Goal: Task Accomplishment & Management: Complete application form

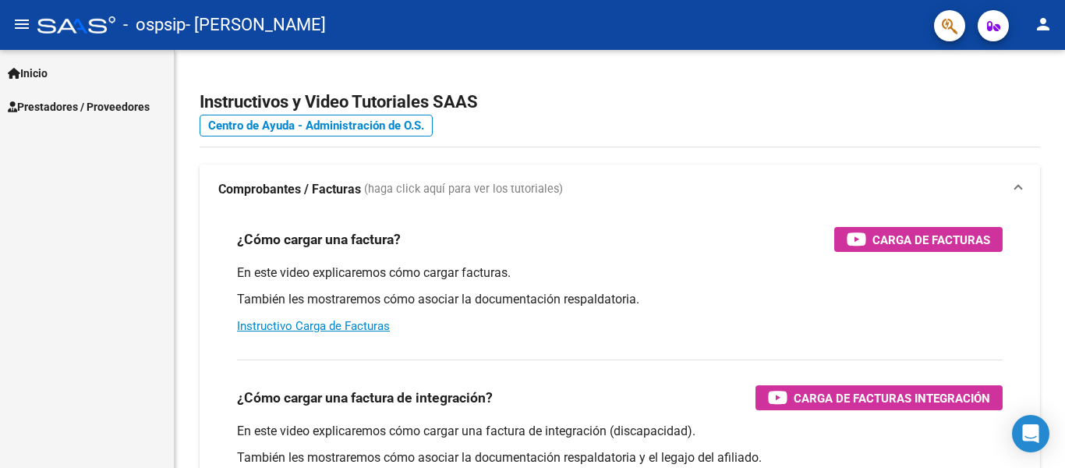
click at [1046, 23] on mat-icon "person" at bounding box center [1043, 24] width 19 height 19
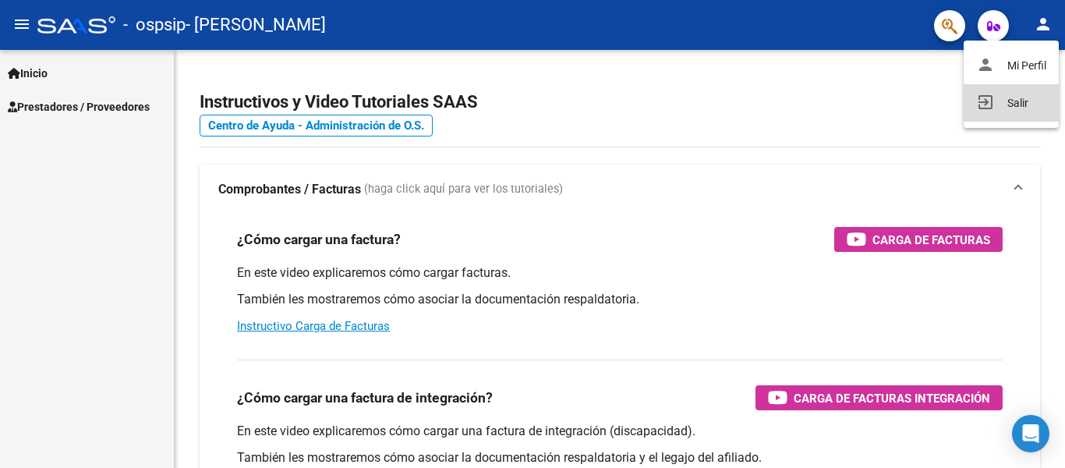
click at [997, 94] on button "exit_to_app Salir" at bounding box center [1011, 102] width 95 height 37
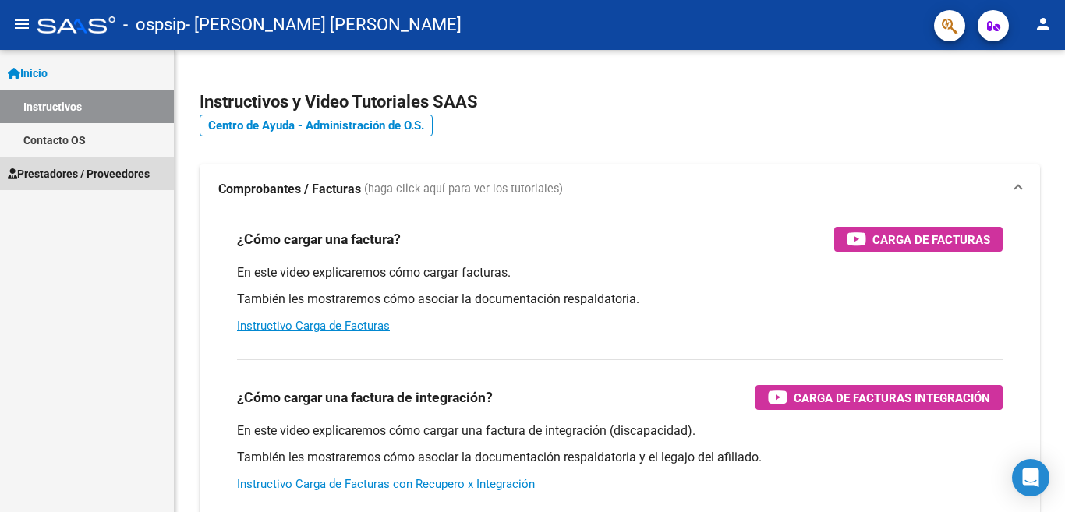
click at [71, 168] on span "Prestadores / Proveedores" at bounding box center [79, 173] width 142 height 17
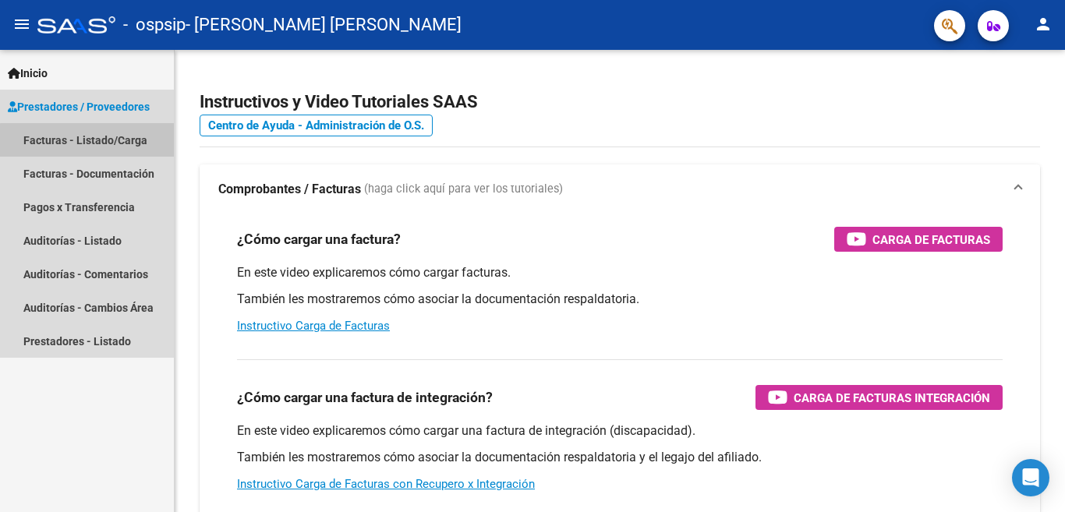
click at [89, 144] on link "Facturas - Listado/Carga" at bounding box center [87, 140] width 174 height 34
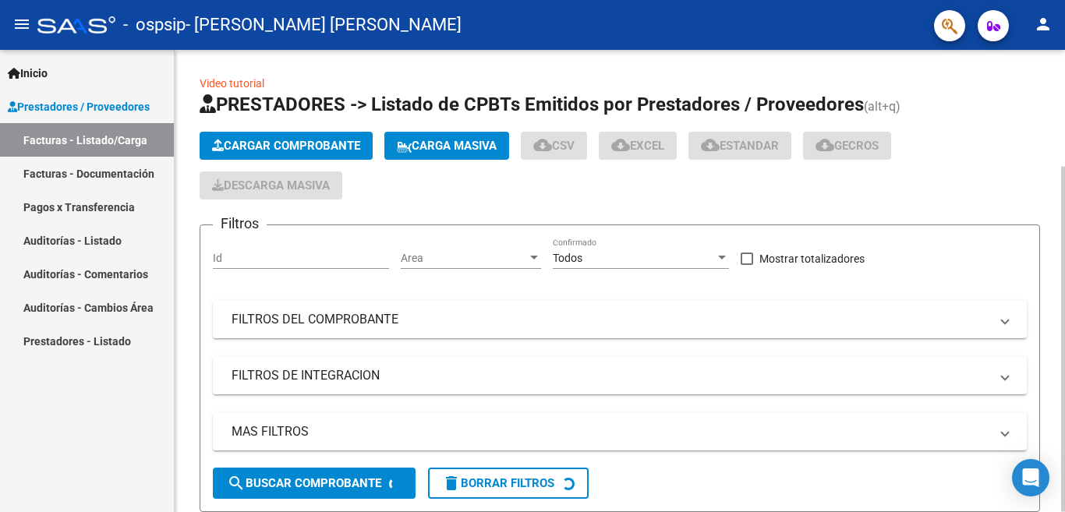
click at [244, 154] on button "Cargar Comprobante" at bounding box center [286, 146] width 173 height 28
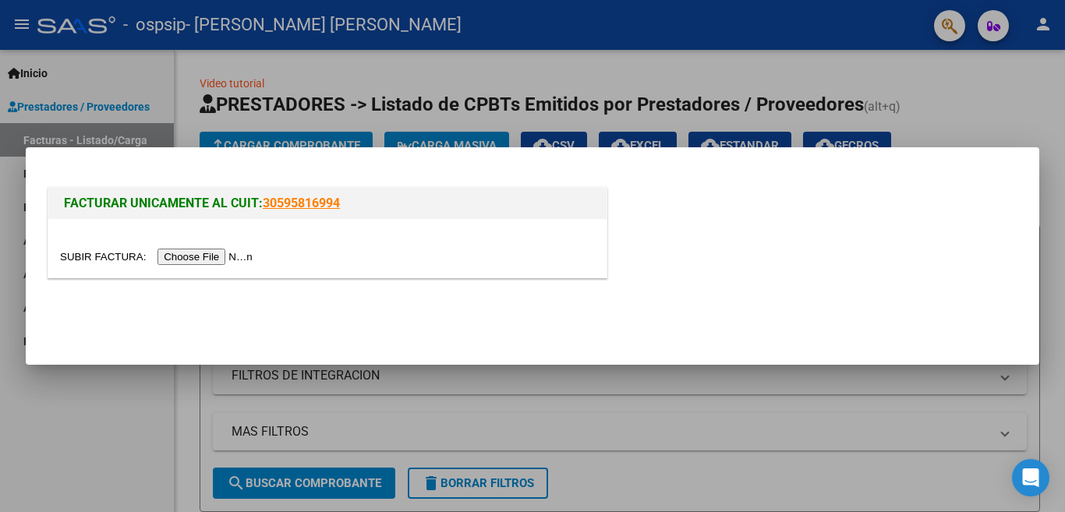
click at [201, 254] on input "file" at bounding box center [158, 257] width 197 height 16
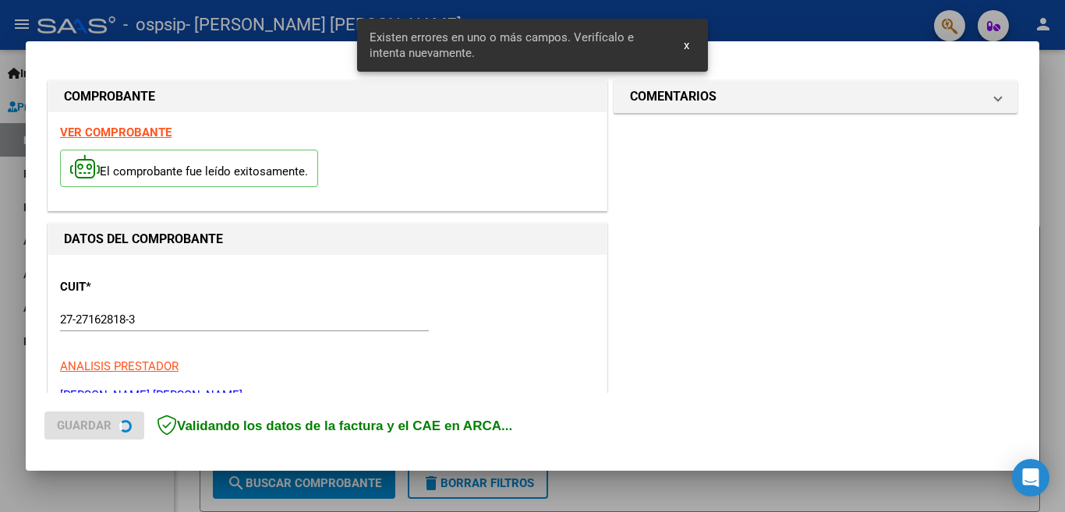
scroll to position [347, 0]
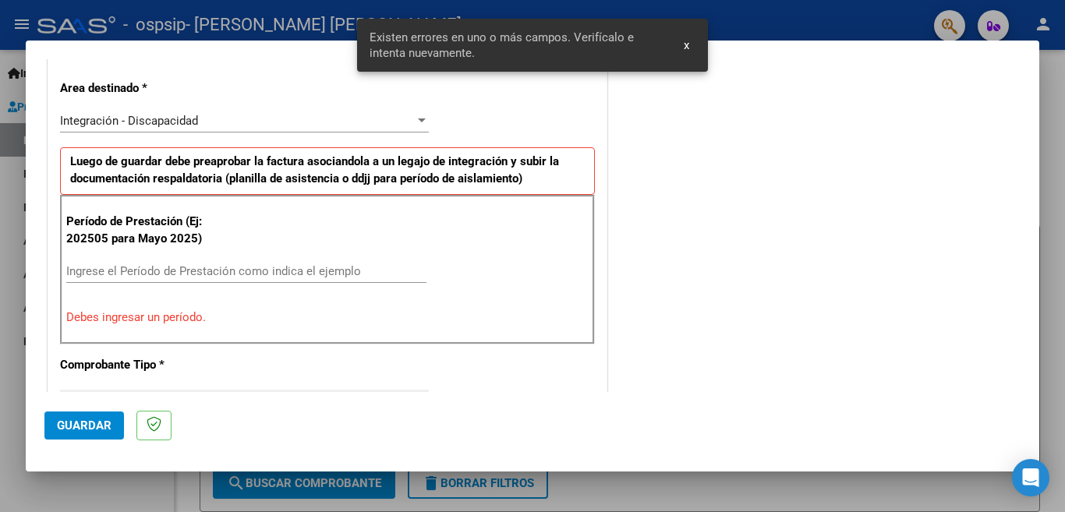
click at [225, 273] on input "Ingrese el Período de Prestación como indica el ejemplo" at bounding box center [246, 271] width 360 height 14
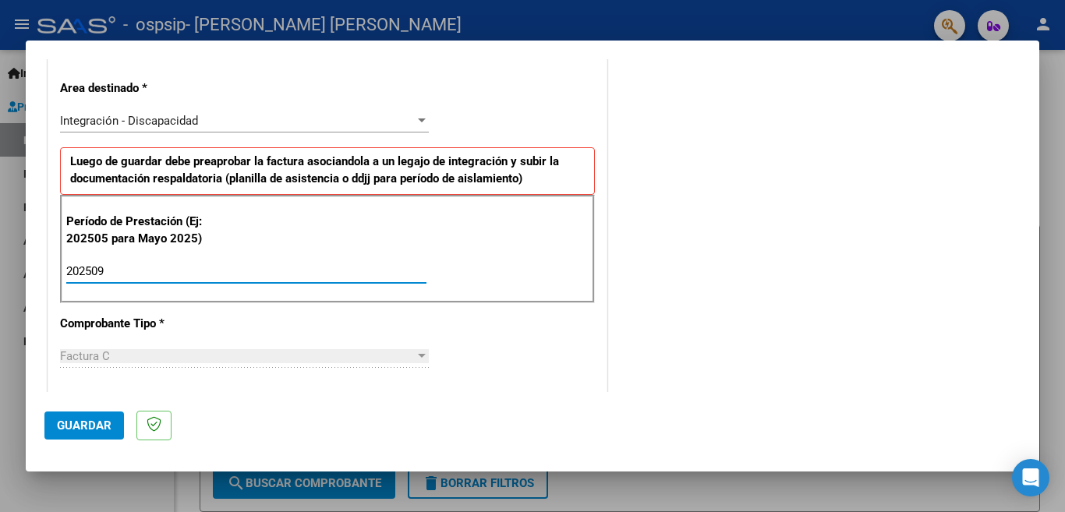
type input "202509"
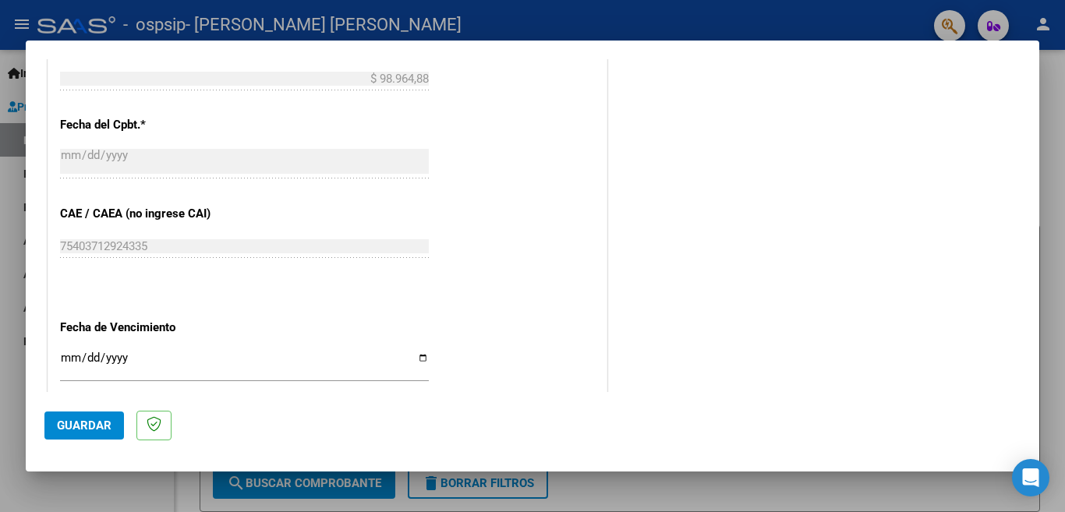
scroll to position [1020, 0]
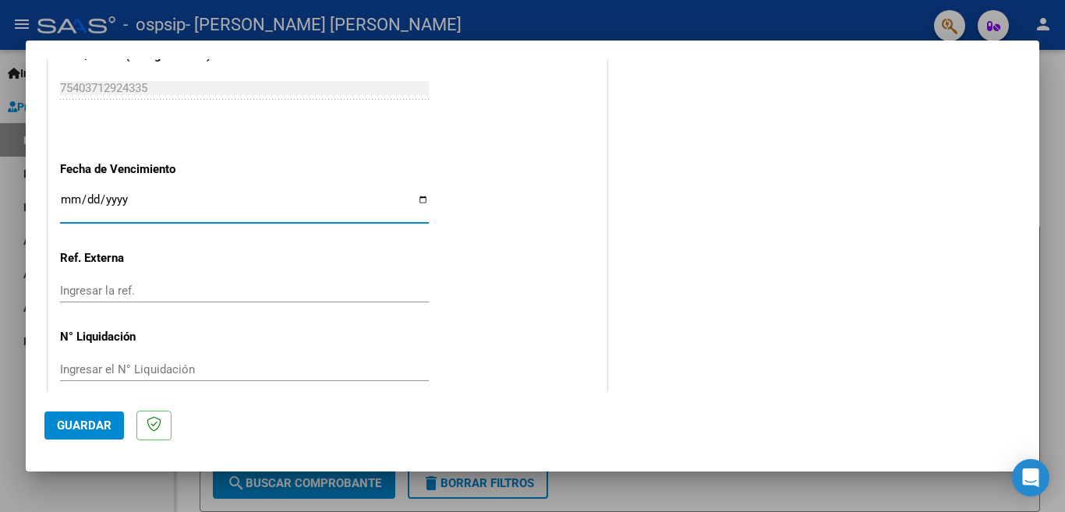
click at [68, 194] on input "Ingresar la fecha" at bounding box center [244, 205] width 369 height 25
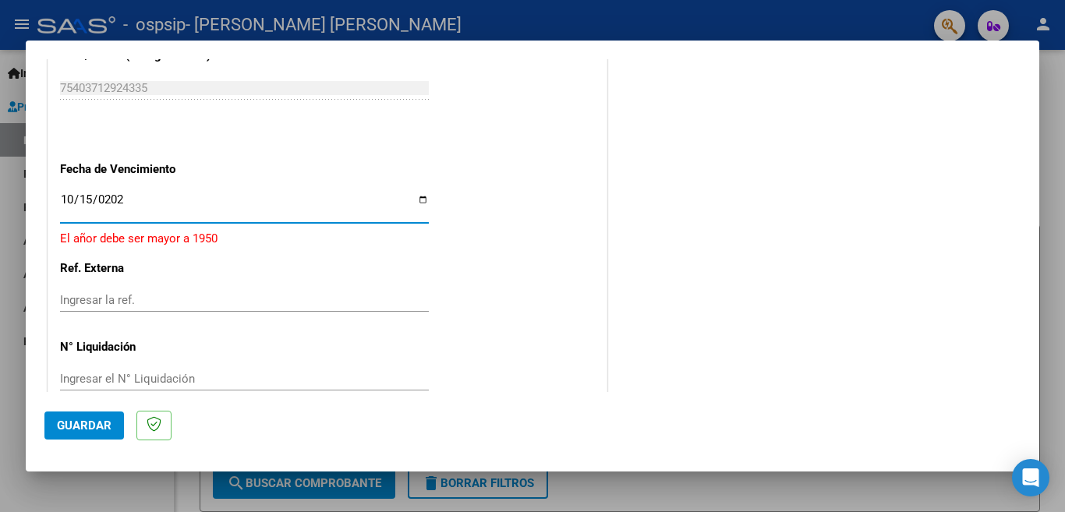
type input "[DATE]"
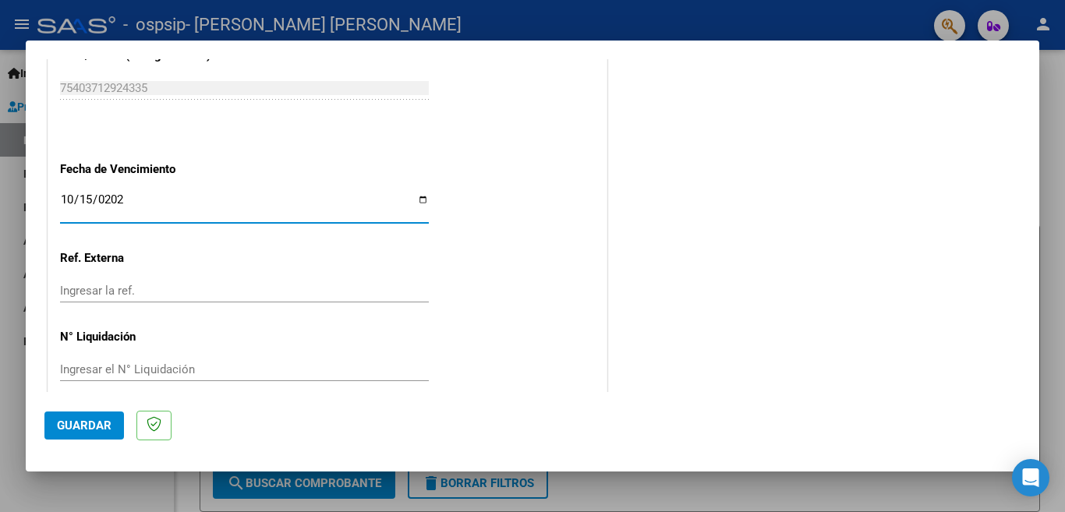
click at [84, 419] on span "Guardar" at bounding box center [84, 426] width 55 height 14
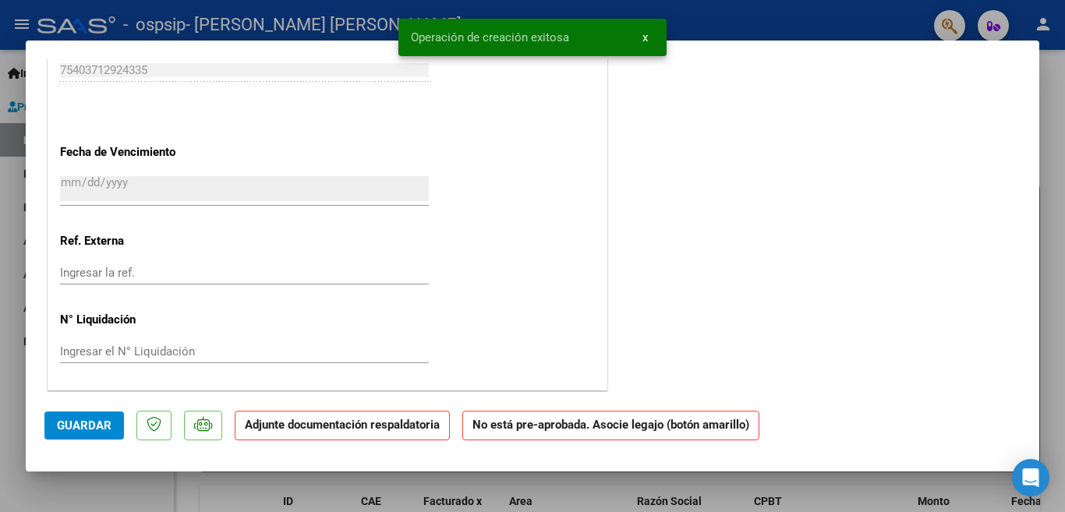
scroll to position [0, 0]
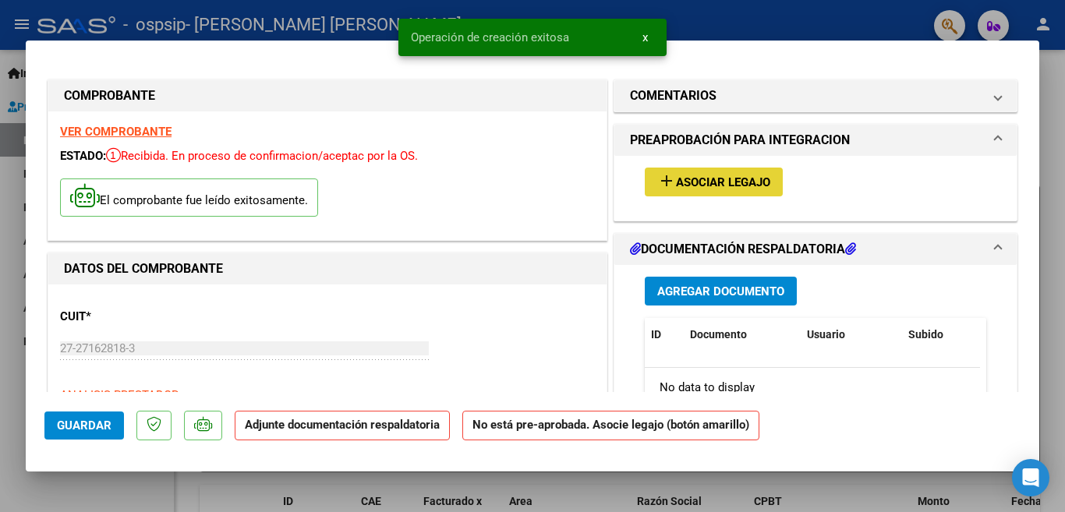
click at [692, 189] on span "Asociar Legajo" at bounding box center [723, 182] width 94 height 14
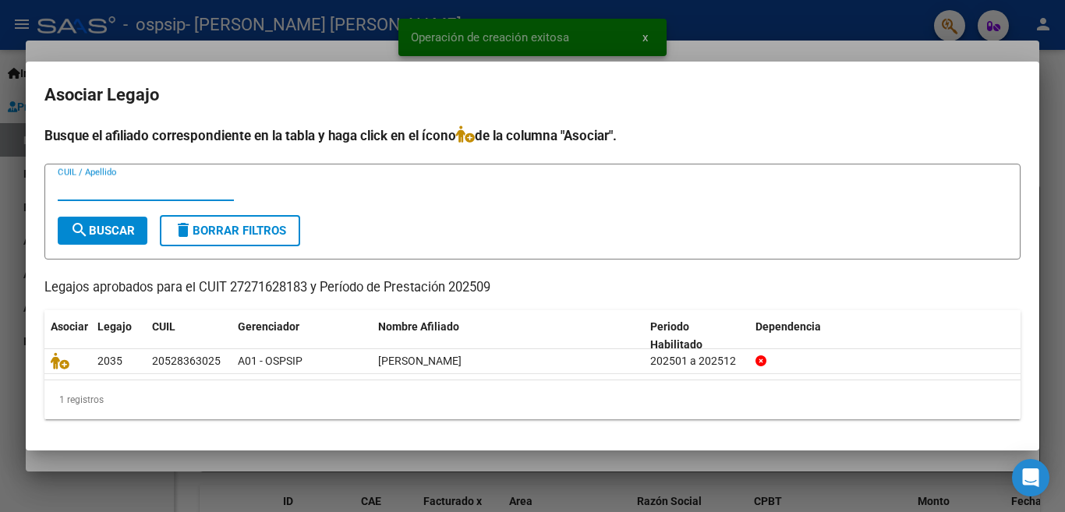
click at [101, 188] on input "CUIL / Apellido" at bounding box center [146, 189] width 176 height 14
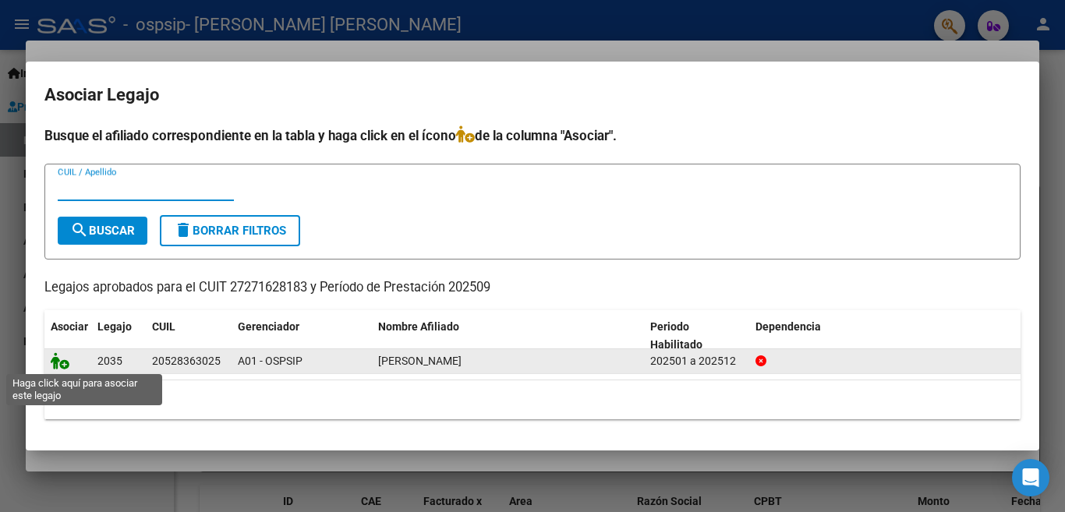
click at [58, 363] on icon at bounding box center [60, 360] width 19 height 17
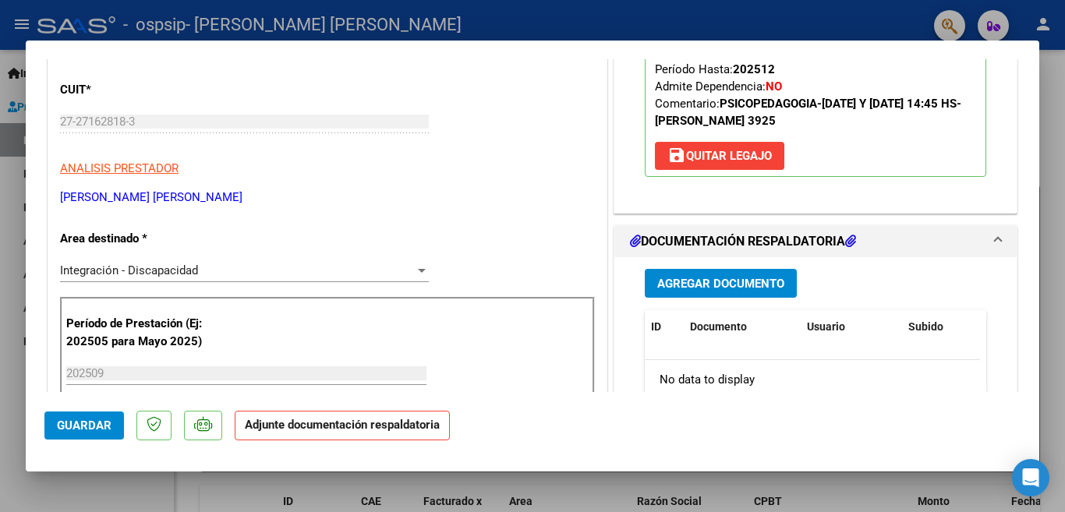
scroll to position [232, 0]
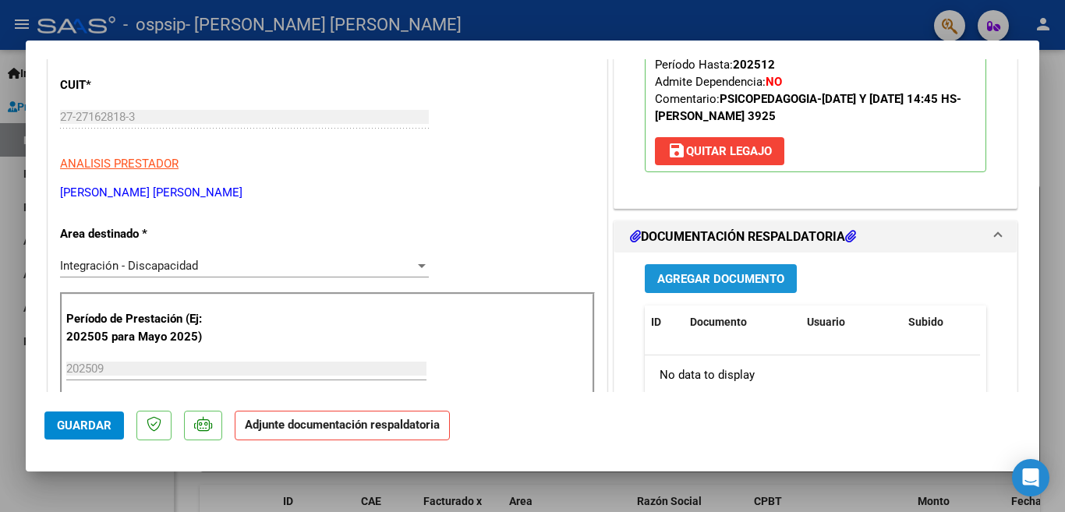
click at [713, 285] on span "Agregar Documento" at bounding box center [720, 279] width 127 height 14
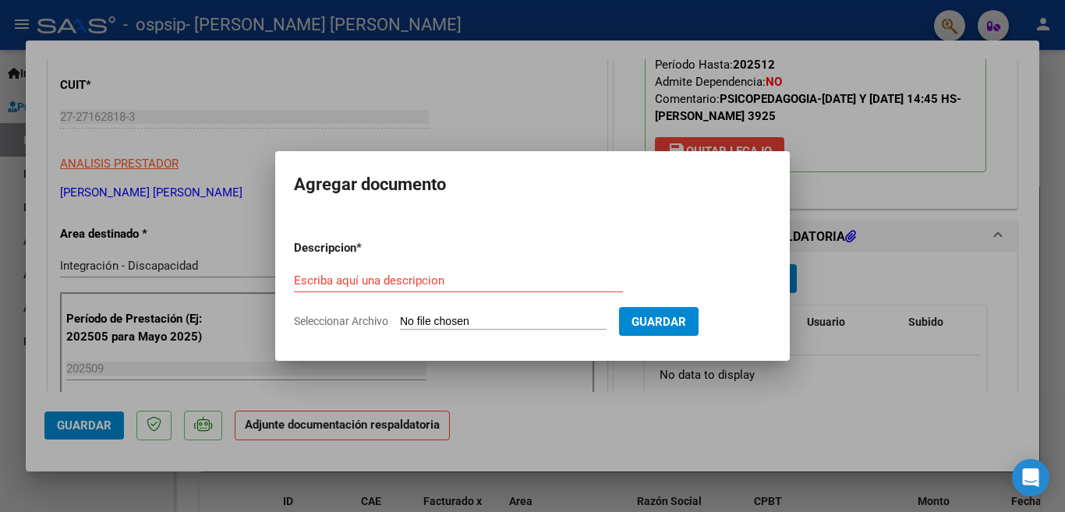
click at [466, 270] on div "Escriba aquí una descripcion" at bounding box center [458, 280] width 329 height 23
click at [451, 284] on input "Escriba aquí una descripcion" at bounding box center [458, 281] width 329 height 14
type input "PLANILLA"
click at [434, 322] on input "Seleccionar Archivo" at bounding box center [503, 322] width 207 height 15
type input "C:\fakepath\PLANILLA [PERSON_NAME] SEPT [PERSON_NAME].pdf"
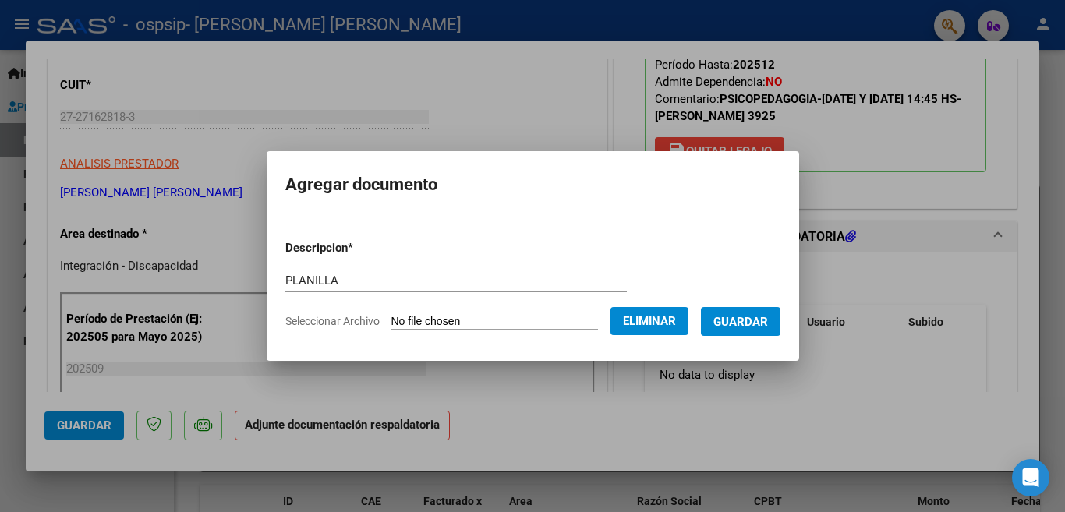
click at [754, 321] on span "Guardar" at bounding box center [740, 322] width 55 height 14
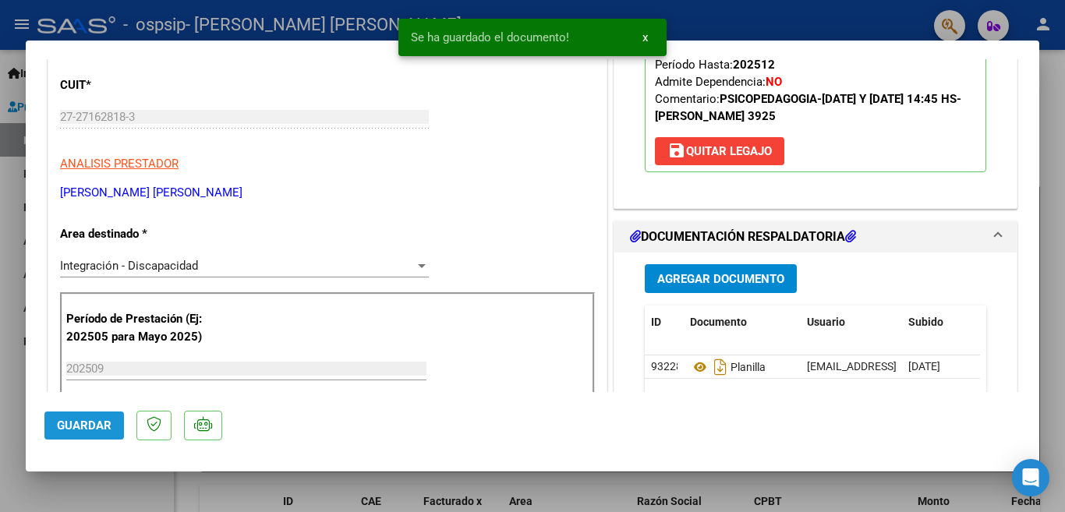
click at [88, 426] on span "Guardar" at bounding box center [84, 426] width 55 height 14
